Goal: Complete application form

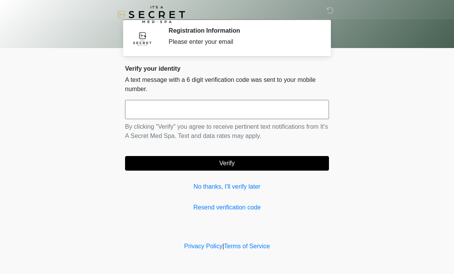
click at [238, 104] on input "text" at bounding box center [227, 109] width 204 height 19
type input "******"
click at [279, 161] on button "Verify" at bounding box center [227, 163] width 204 height 15
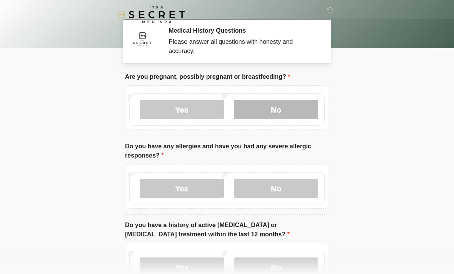
click at [295, 106] on label "No" at bounding box center [276, 109] width 84 height 19
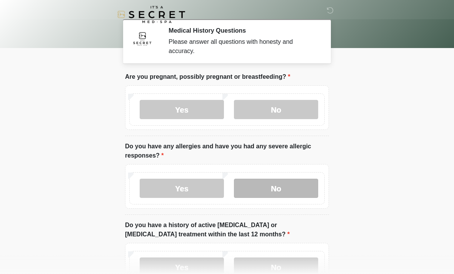
click at [299, 180] on label "No" at bounding box center [276, 188] width 84 height 19
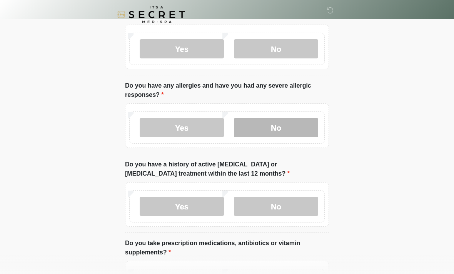
scroll to position [62, 0]
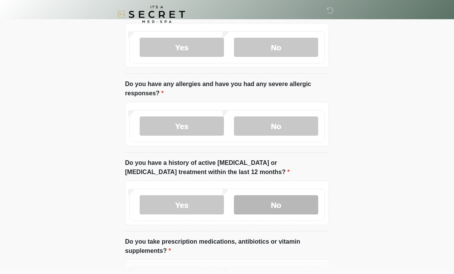
click at [306, 210] on label "No" at bounding box center [276, 205] width 84 height 19
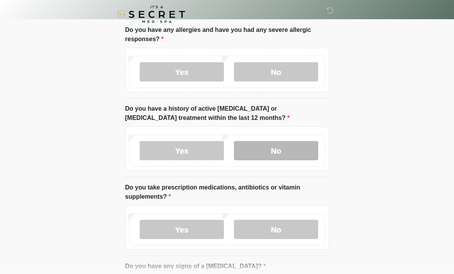
scroll to position [116, 0]
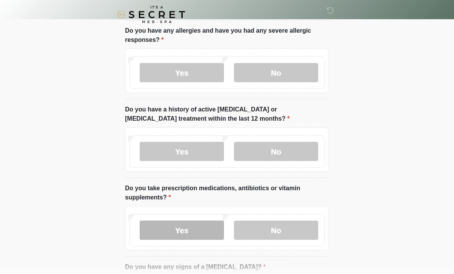
click at [208, 232] on label "Yes" at bounding box center [182, 230] width 84 height 19
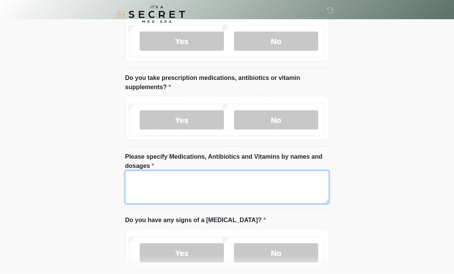
click at [287, 186] on textarea "Please specify Medications, Antibiotics and Vitamins by names and dosages" at bounding box center [227, 187] width 204 height 33
type textarea "*"
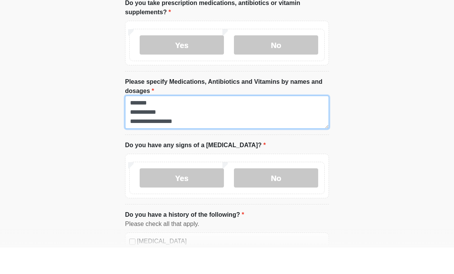
scroll to position [279, 0]
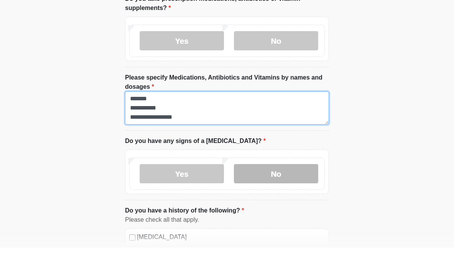
type textarea "**********"
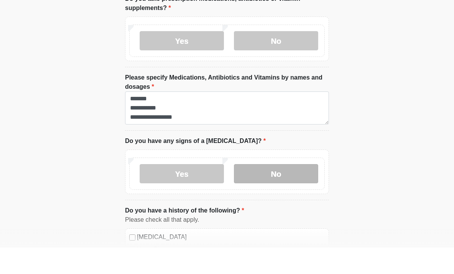
click at [295, 191] on label "No" at bounding box center [276, 200] width 84 height 19
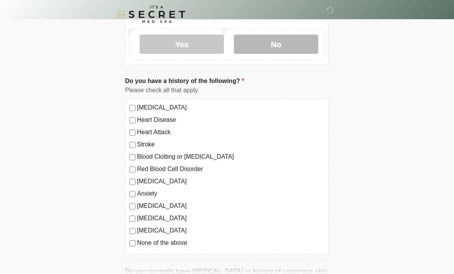
scroll to position [437, 0]
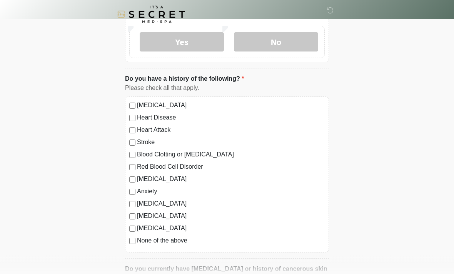
click at [132, 185] on div "High Blood Pressure Heart Disease Heart Attack Stroke Blood Clotting or Bleedin…" at bounding box center [227, 175] width 204 height 156
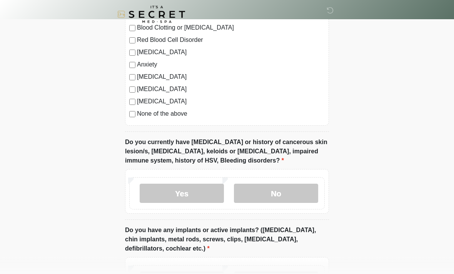
scroll to position [568, 0]
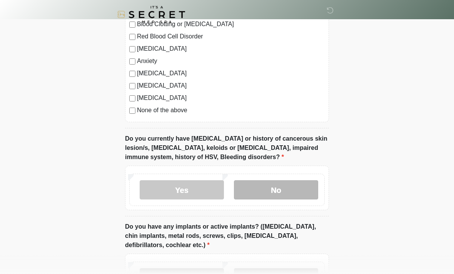
click at [297, 183] on label "No" at bounding box center [276, 189] width 84 height 19
click at [289, 273] on label "No" at bounding box center [276, 278] width 84 height 19
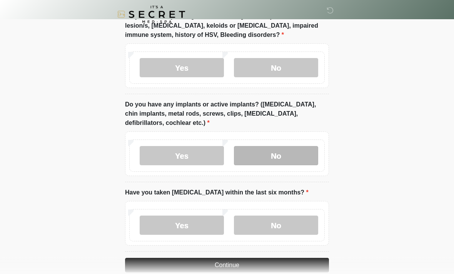
scroll to position [704, 0]
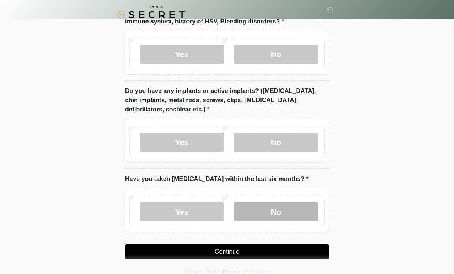
click at [282, 214] on label "No" at bounding box center [276, 211] width 84 height 19
click at [296, 251] on button "Continue" at bounding box center [227, 252] width 204 height 15
click at [303, 253] on button "Continue" at bounding box center [227, 252] width 204 height 15
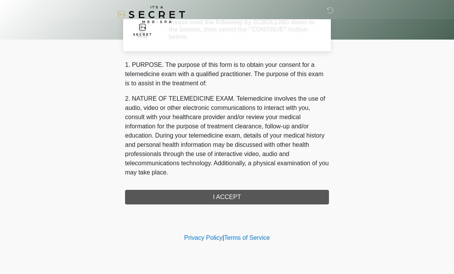
scroll to position [0, 0]
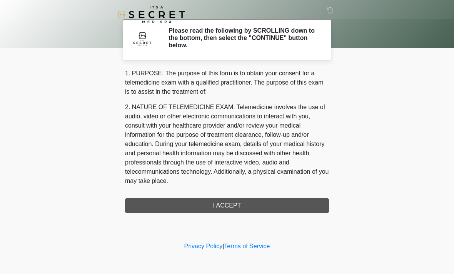
click at [308, 206] on div "1. PURPOSE. The purpose of this form is to obtain your consent for a telemedici…" at bounding box center [227, 141] width 204 height 144
click at [302, 202] on div "1. PURPOSE. The purpose of this form is to obtain your consent for a telemedici…" at bounding box center [227, 141] width 204 height 144
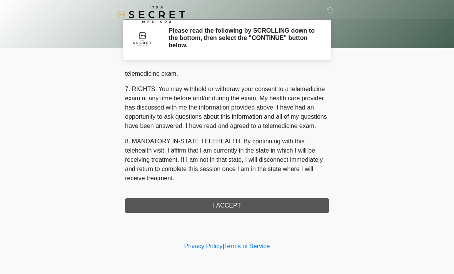
click at [263, 199] on div "1. PURPOSE. The purpose of this form is to obtain your consent for a telemedici…" at bounding box center [227, 141] width 204 height 144
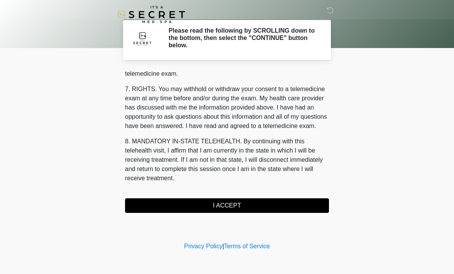
click at [263, 199] on button "I ACCEPT" at bounding box center [227, 206] width 204 height 15
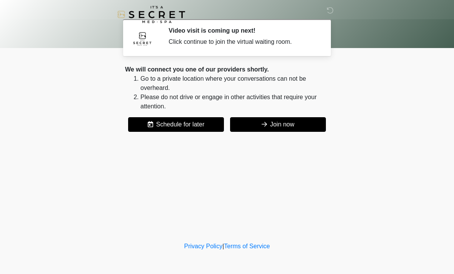
click at [287, 125] on button "Join now" at bounding box center [278, 124] width 96 height 15
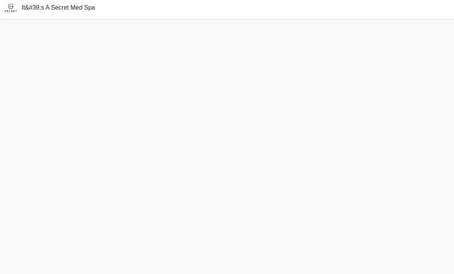
scroll to position [27, 0]
